Goal: Information Seeking & Learning: Learn about a topic

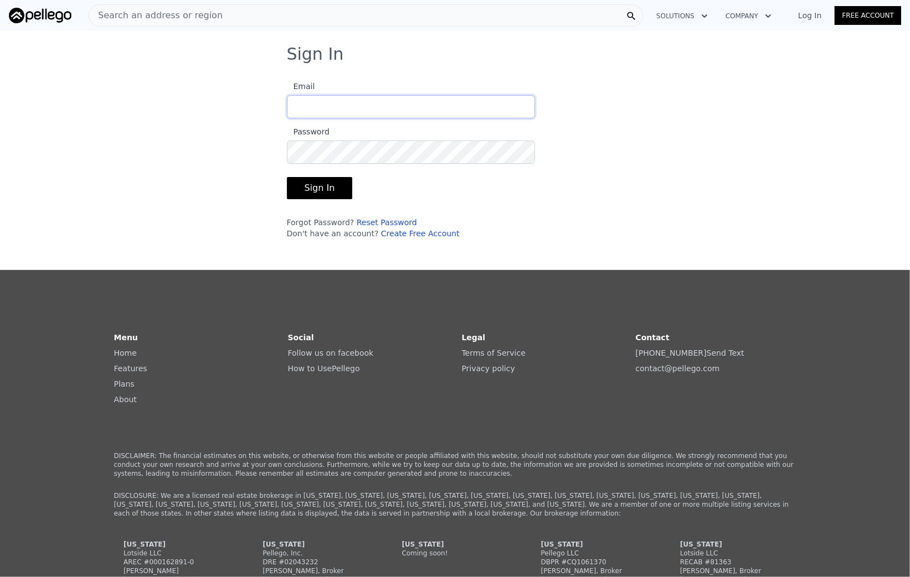
type input "[EMAIL_ADDRESS][DOMAIN_NAME]"
click at [324, 188] on button "Sign In" at bounding box center [320, 188] width 66 height 22
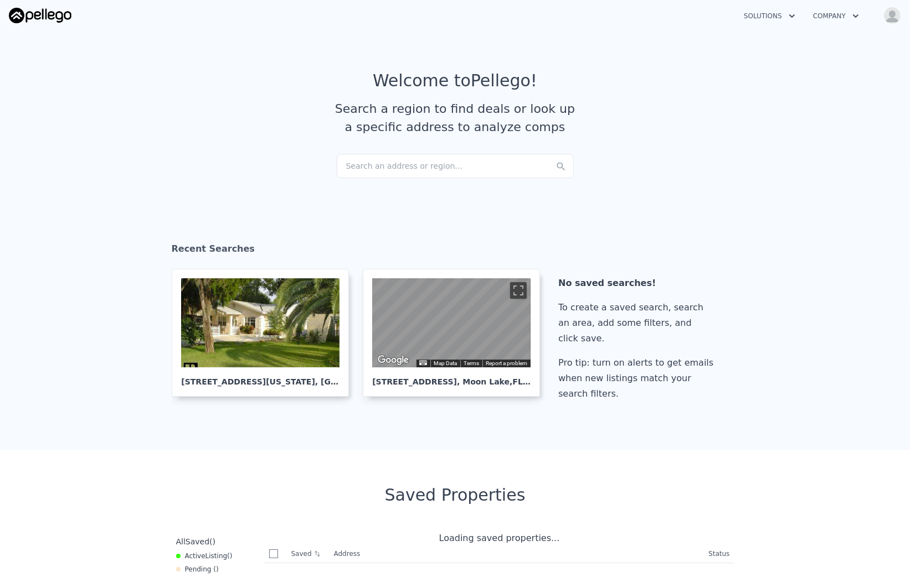
checkbox input "true"
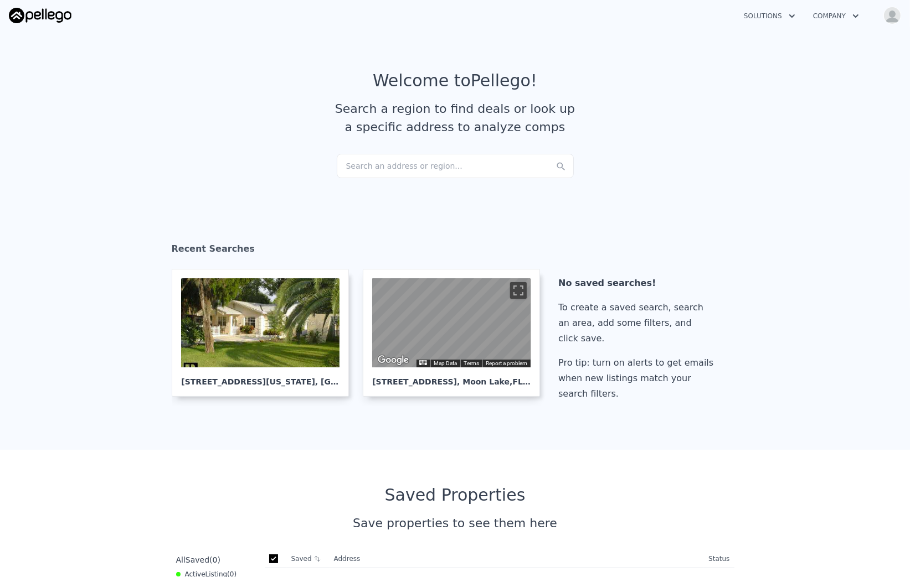
click at [90, 221] on section "Recent Searches [STREET_ADDRESS][US_STATE] ← Move left → Move right ↑ Move up ↓…" at bounding box center [455, 324] width 910 height 252
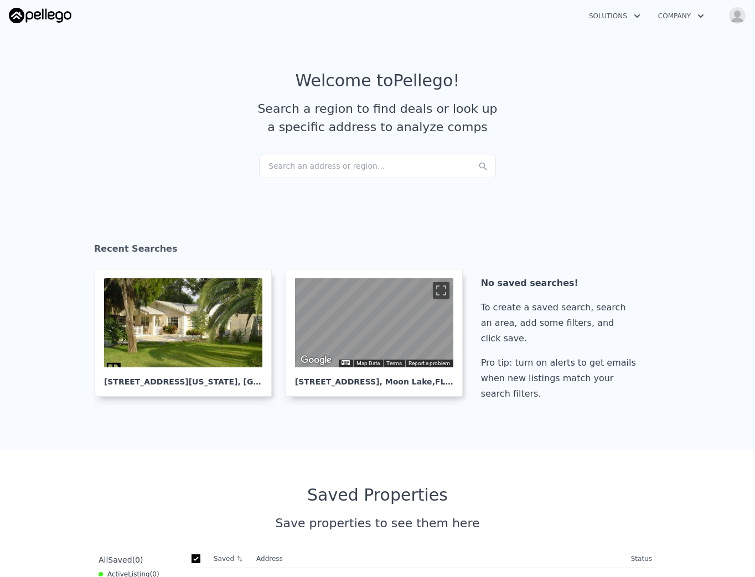
drag, startPoint x: 365, startPoint y: 4, endPoint x: 325, endPoint y: 172, distance: 171.9
click at [325, 172] on div "Search an address or region..." at bounding box center [377, 166] width 237 height 24
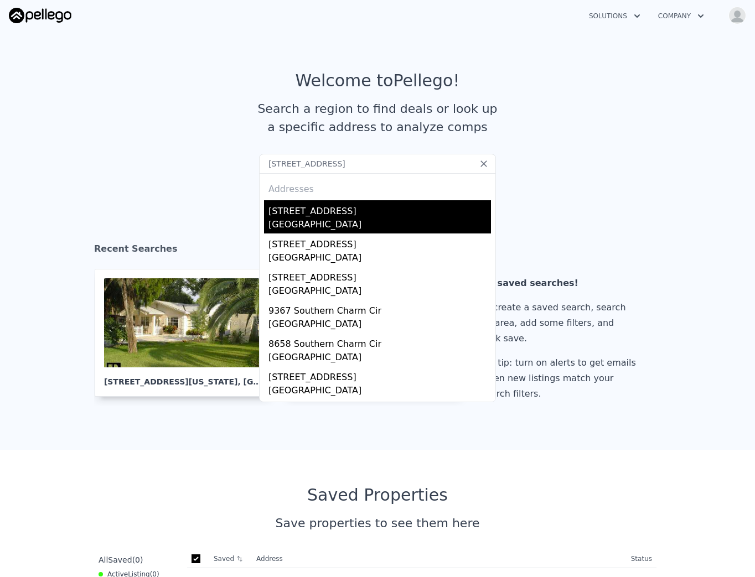
type input "[STREET_ADDRESS]"
click at [324, 210] on div "[STREET_ADDRESS]" at bounding box center [380, 209] width 223 height 18
